Goal: Transaction & Acquisition: Purchase product/service

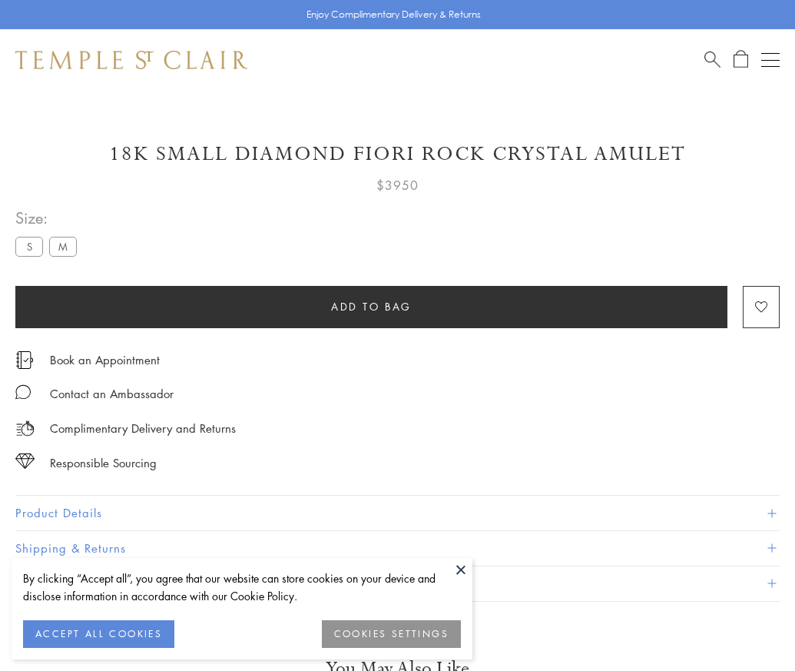
click at [371, 306] on span "Add to bag" at bounding box center [371, 306] width 81 height 17
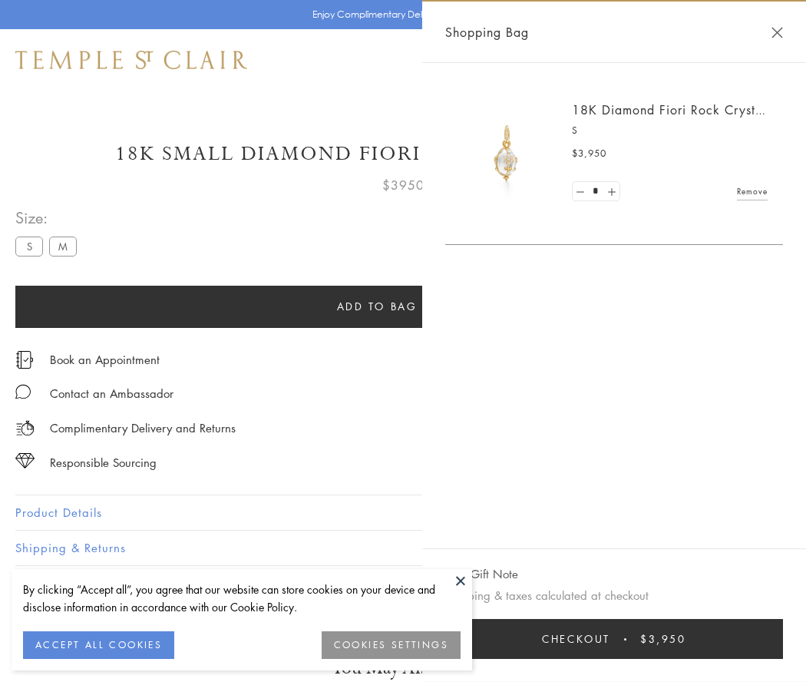
click at [624, 639] on button "Checkout $3,950" at bounding box center [614, 639] width 338 height 40
